Goal: Navigation & Orientation: Find specific page/section

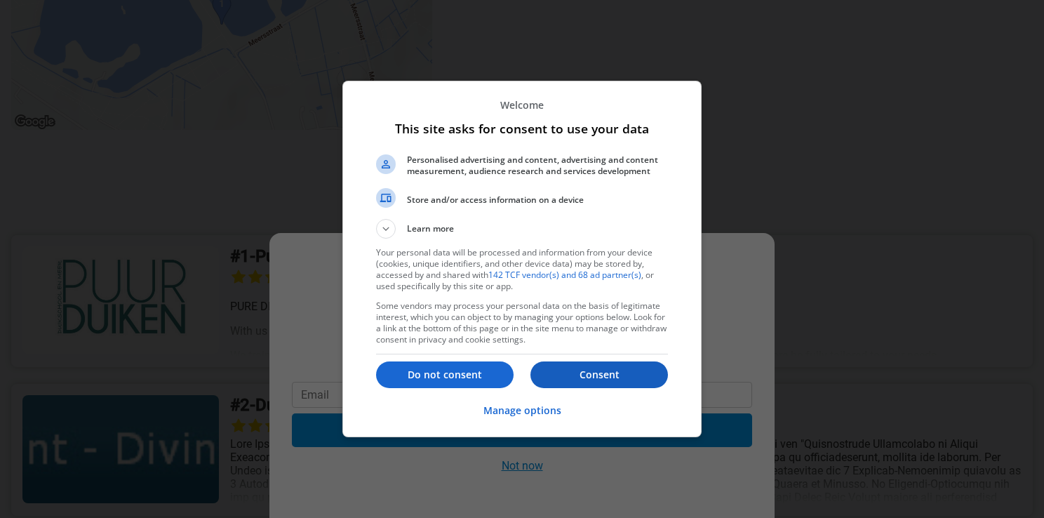
click at [594, 375] on p "Consent" at bounding box center [600, 375] width 138 height 14
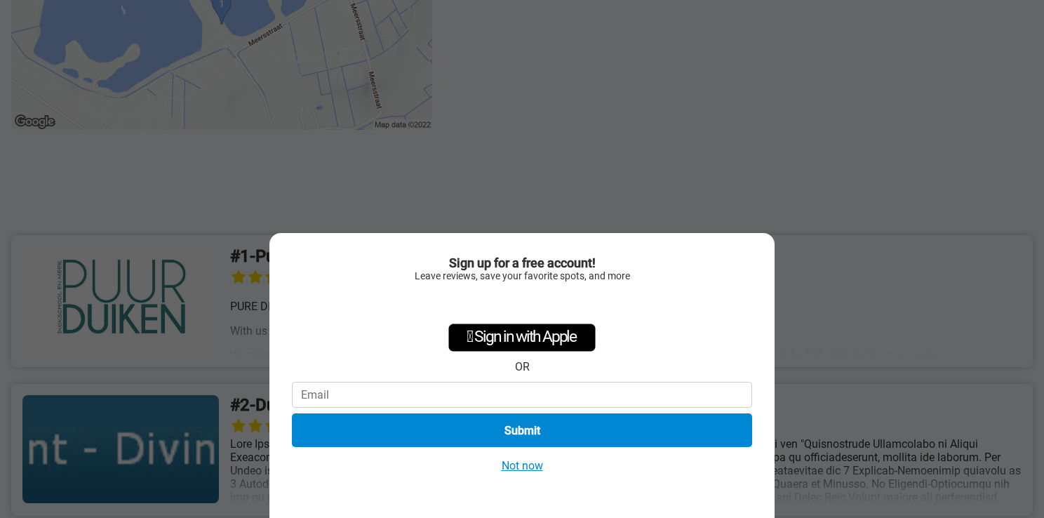
click at [525, 469] on button "Not now" at bounding box center [523, 465] width 50 height 15
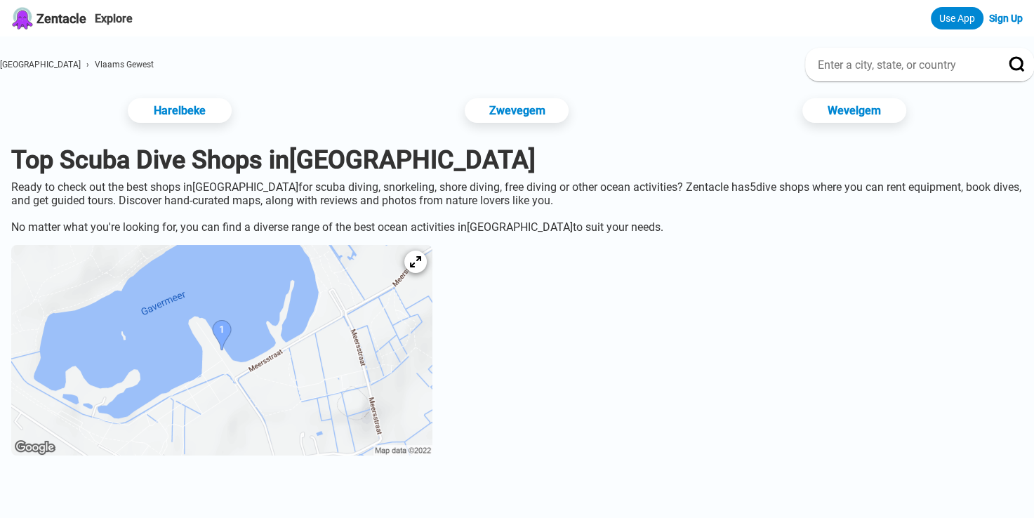
click at [264, 347] on img at bounding box center [221, 350] width 421 height 211
click at [536, 116] on link "Zwevegem" at bounding box center [516, 111] width 109 height 26
